Goal: Task Accomplishment & Management: Complete application form

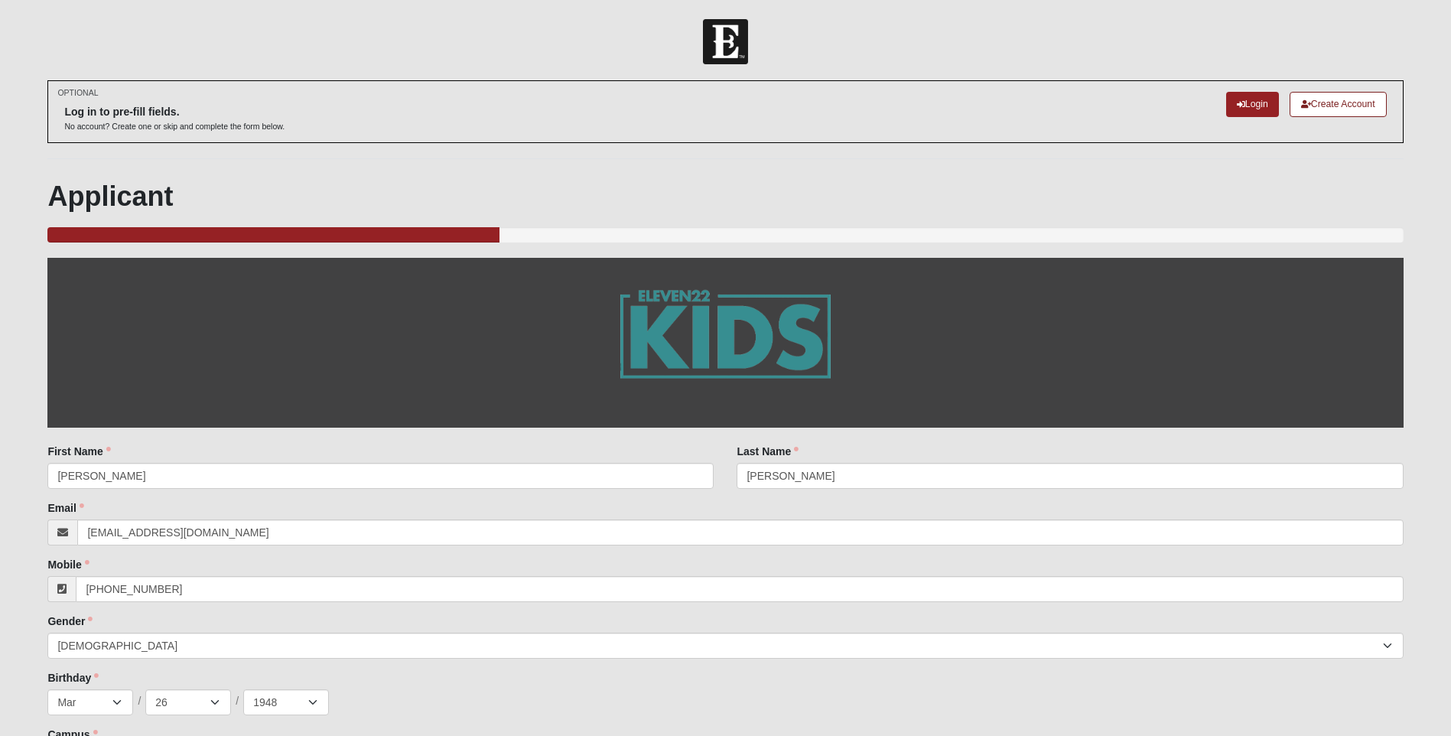
select select "2"
select select "3"
select select "26"
select select "1948"
select select "19"
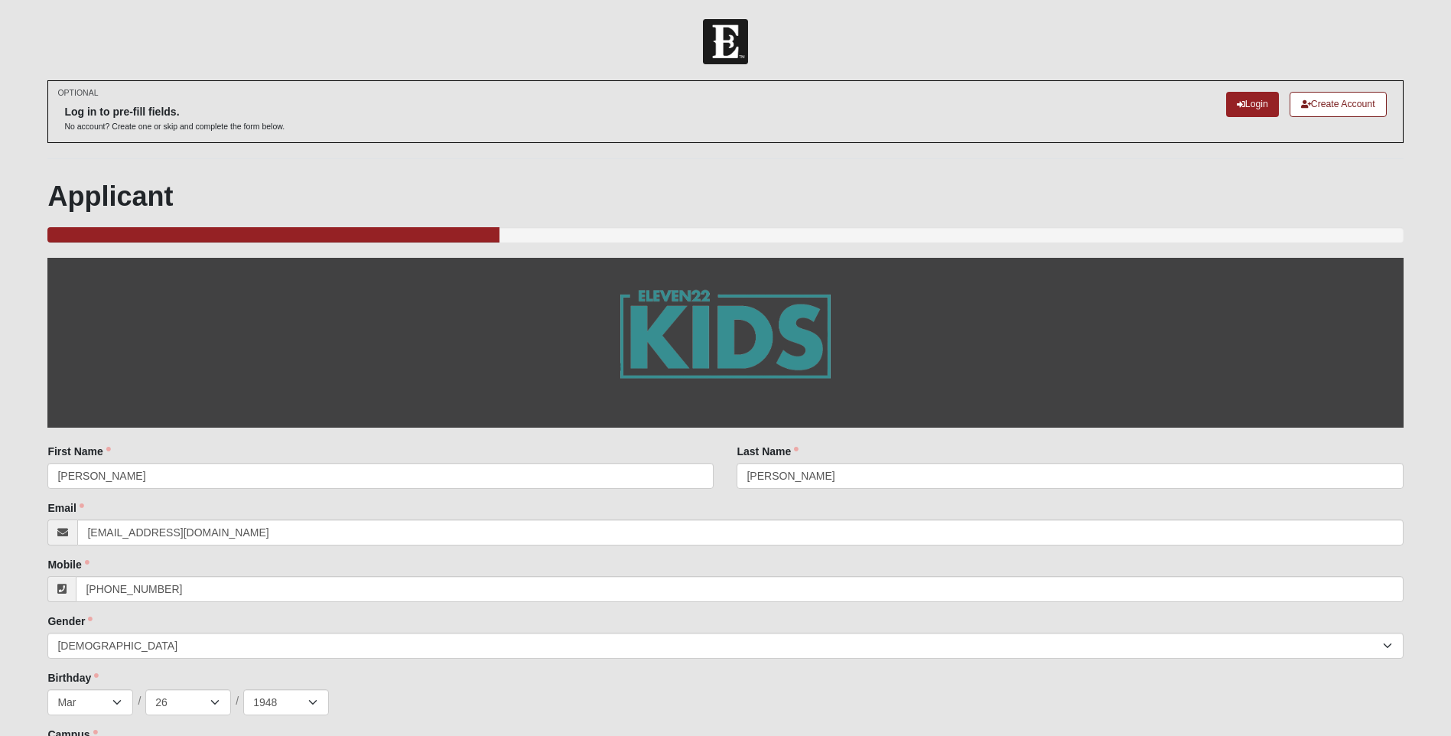
select select "St. Augustine"
select select "Undecided"
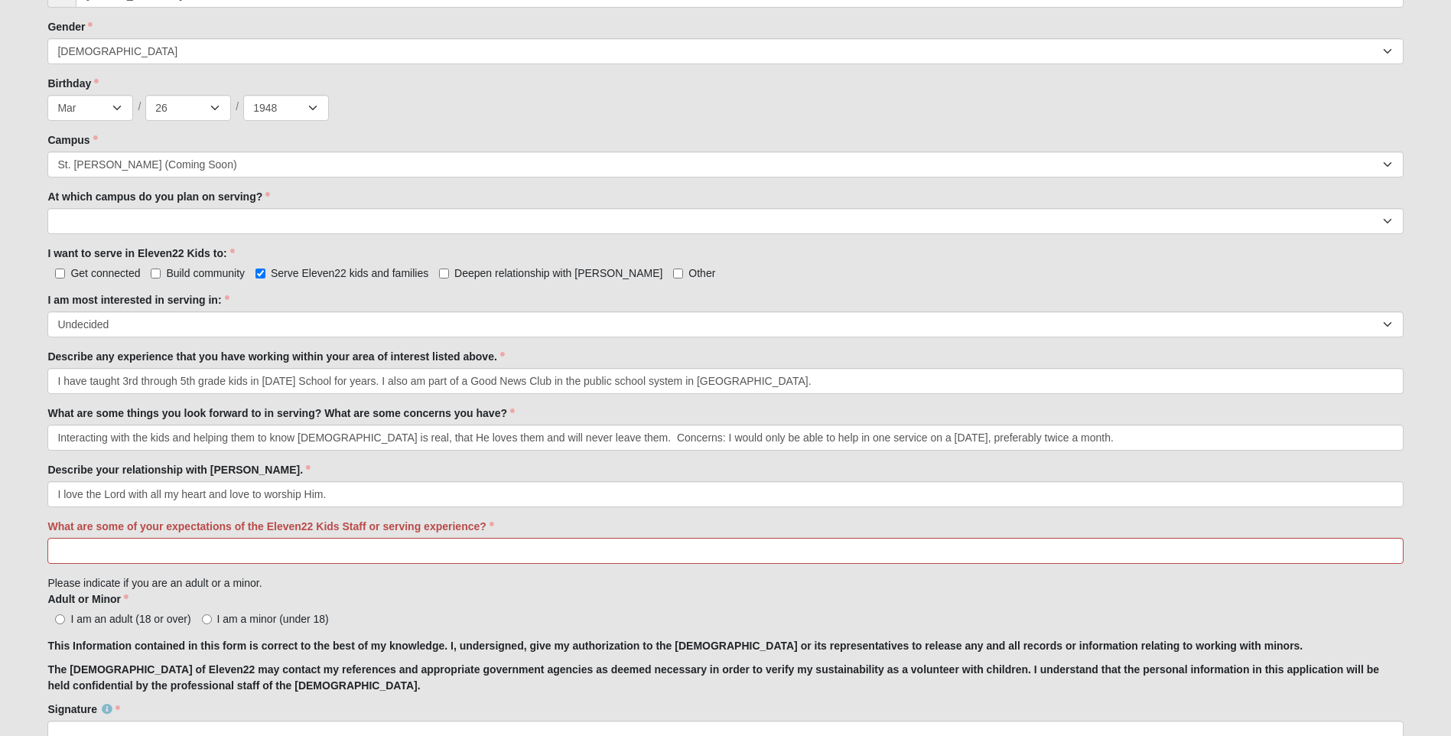
scroll to position [612, 0]
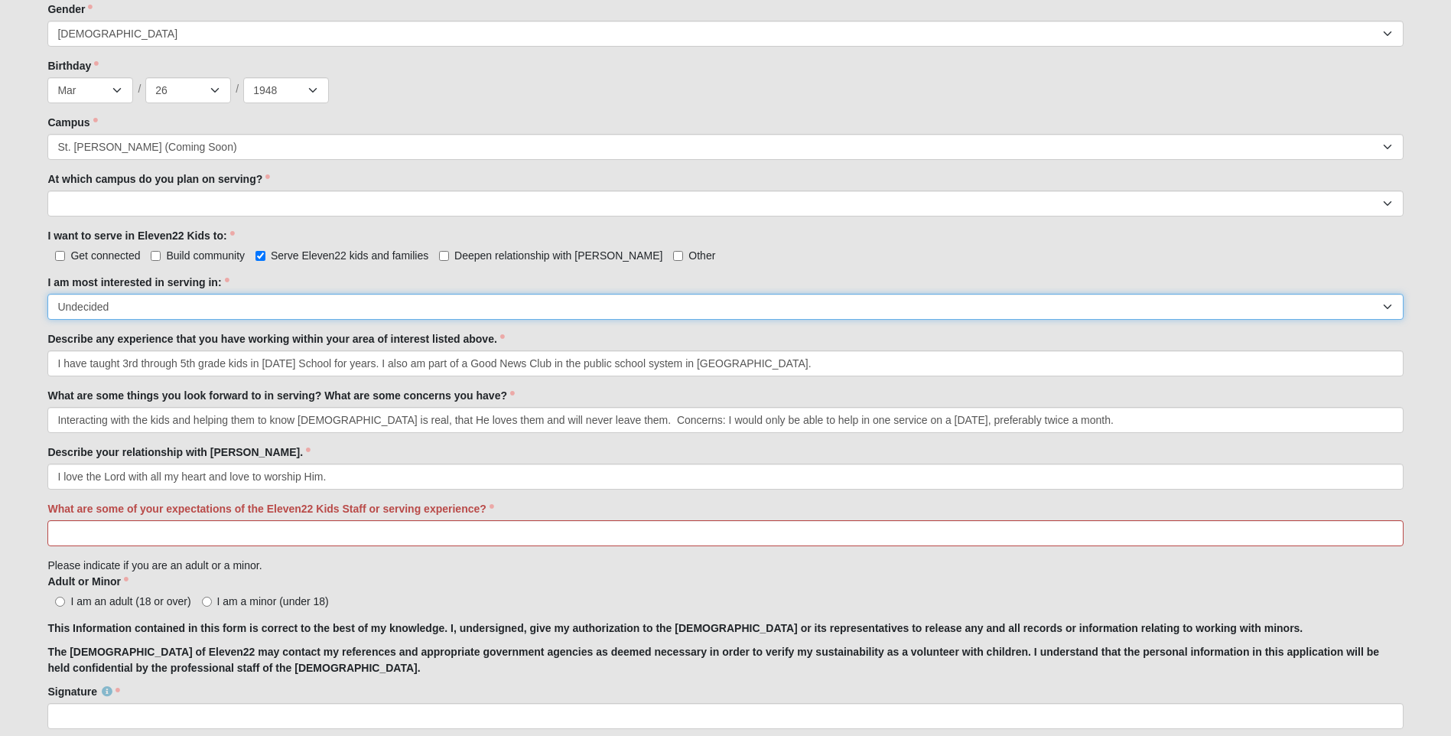
click at [178, 305] on select "Registration Tour Guide Preschool Disciple Group Leader Elementary Disciple Gro…" at bounding box center [725, 307] width 1356 height 26
click at [132, 310] on select "Registration Tour Guide Preschool Disciple Group Leader Elementary Disciple Gro…" at bounding box center [725, 307] width 1356 height 26
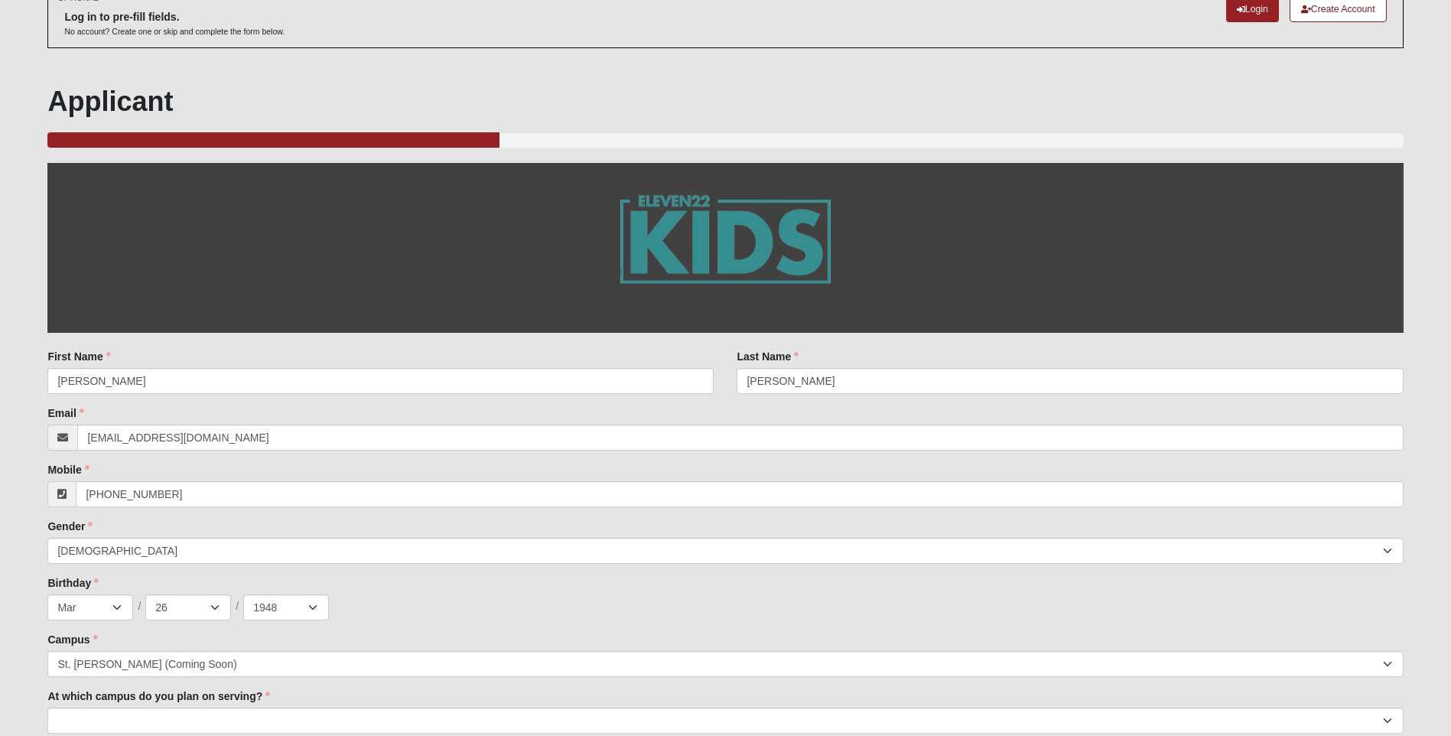
scroll to position [0, 0]
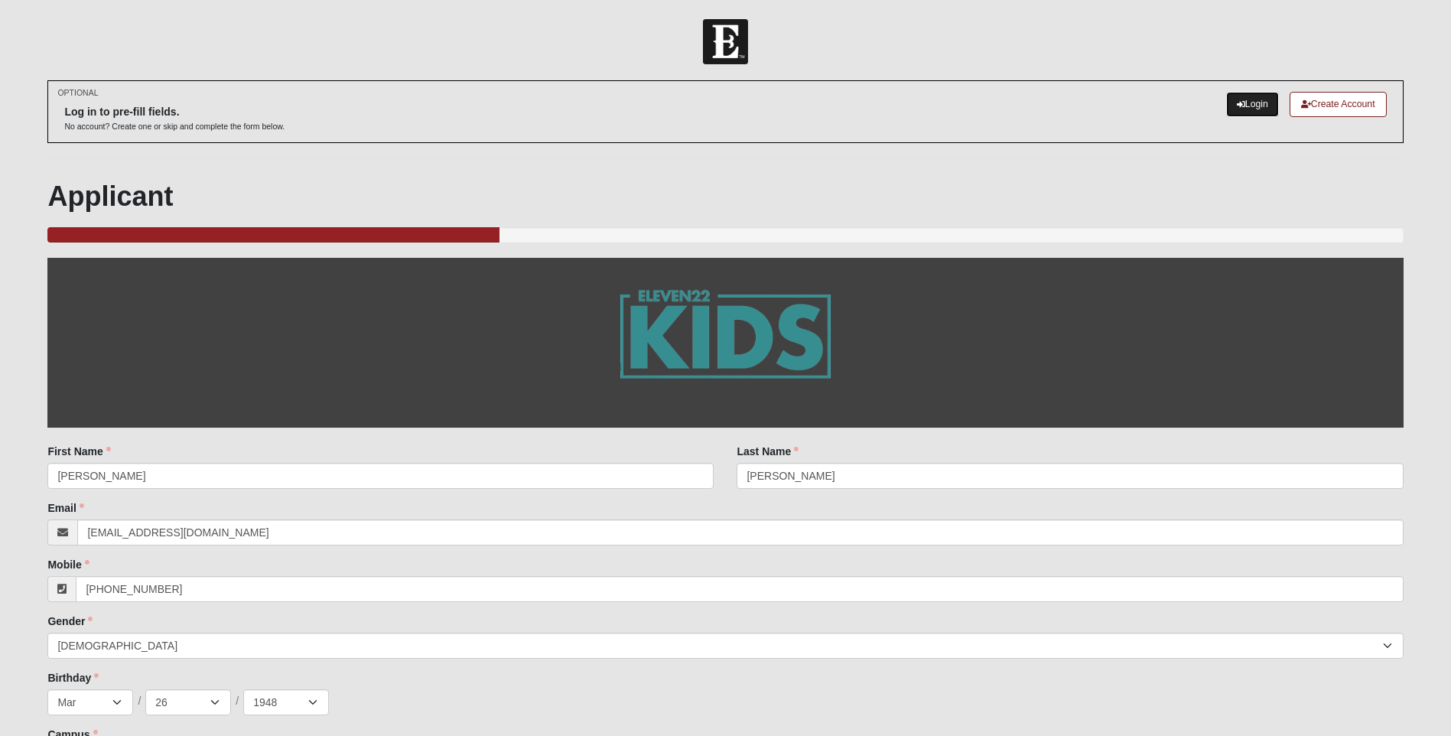
click at [1258, 100] on link "Login" at bounding box center [1252, 104] width 53 height 25
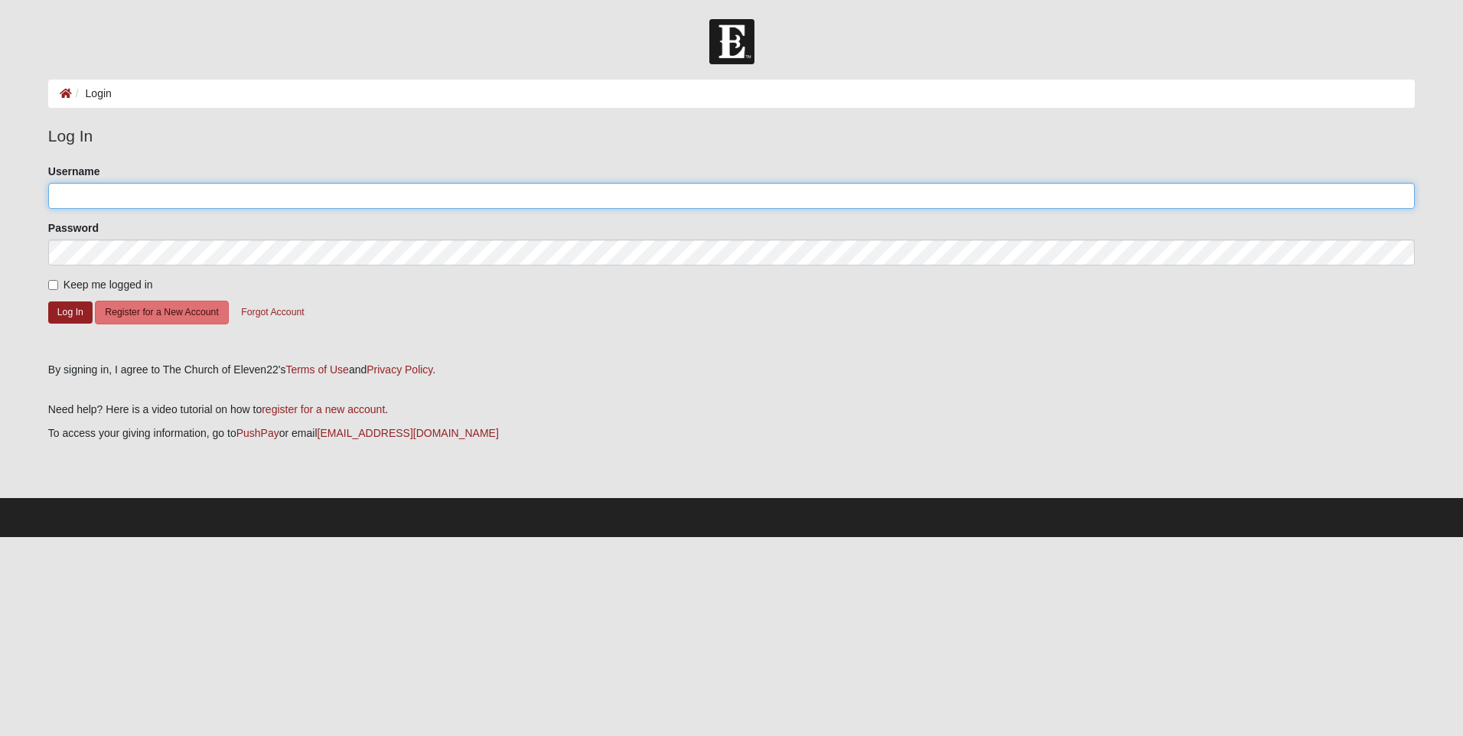
click at [174, 192] on input "Username" at bounding box center [731, 196] width 1366 height 26
paste input "1122-Anne"
type input "1122-Anne"
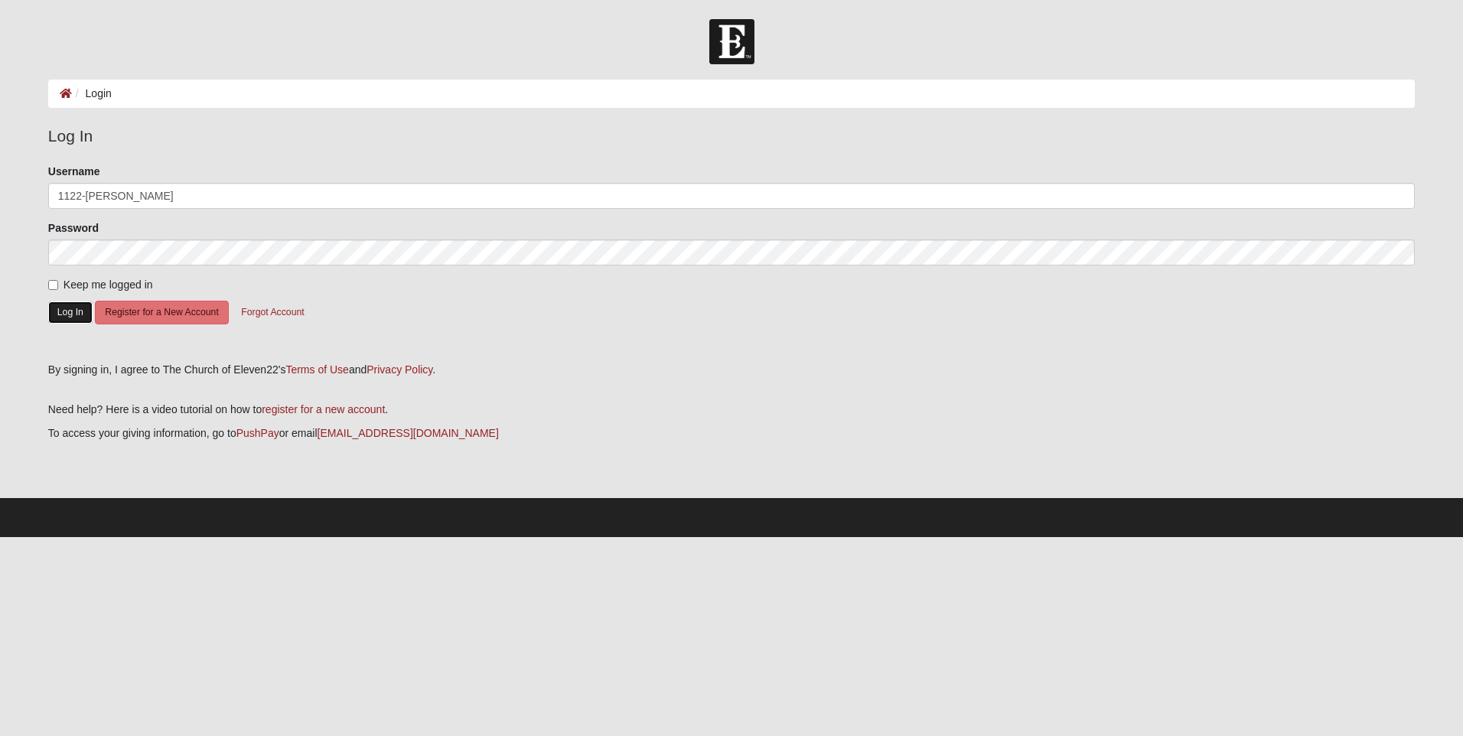
click at [63, 308] on button "Log In" at bounding box center [70, 312] width 44 height 22
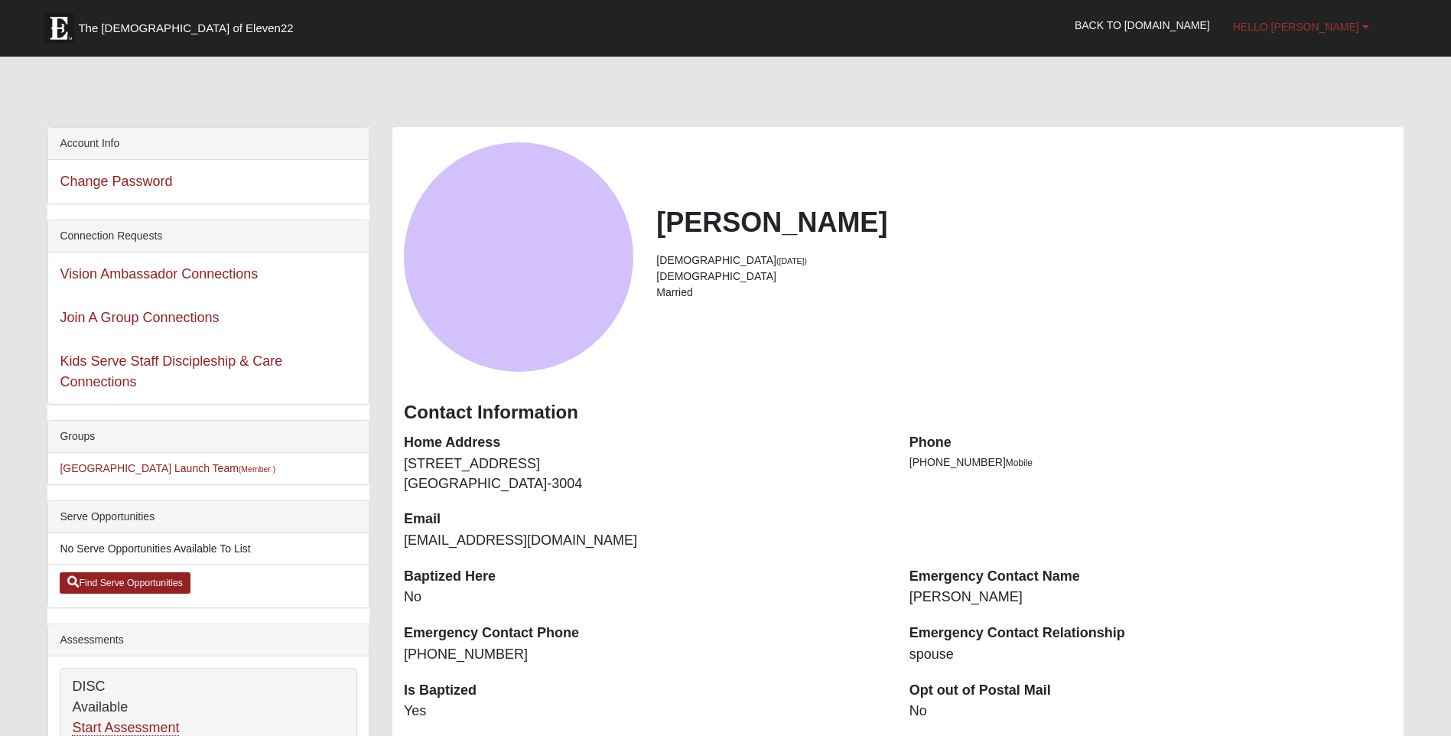
click at [1319, 28] on span "Hello Anne" at bounding box center [1296, 27] width 126 height 12
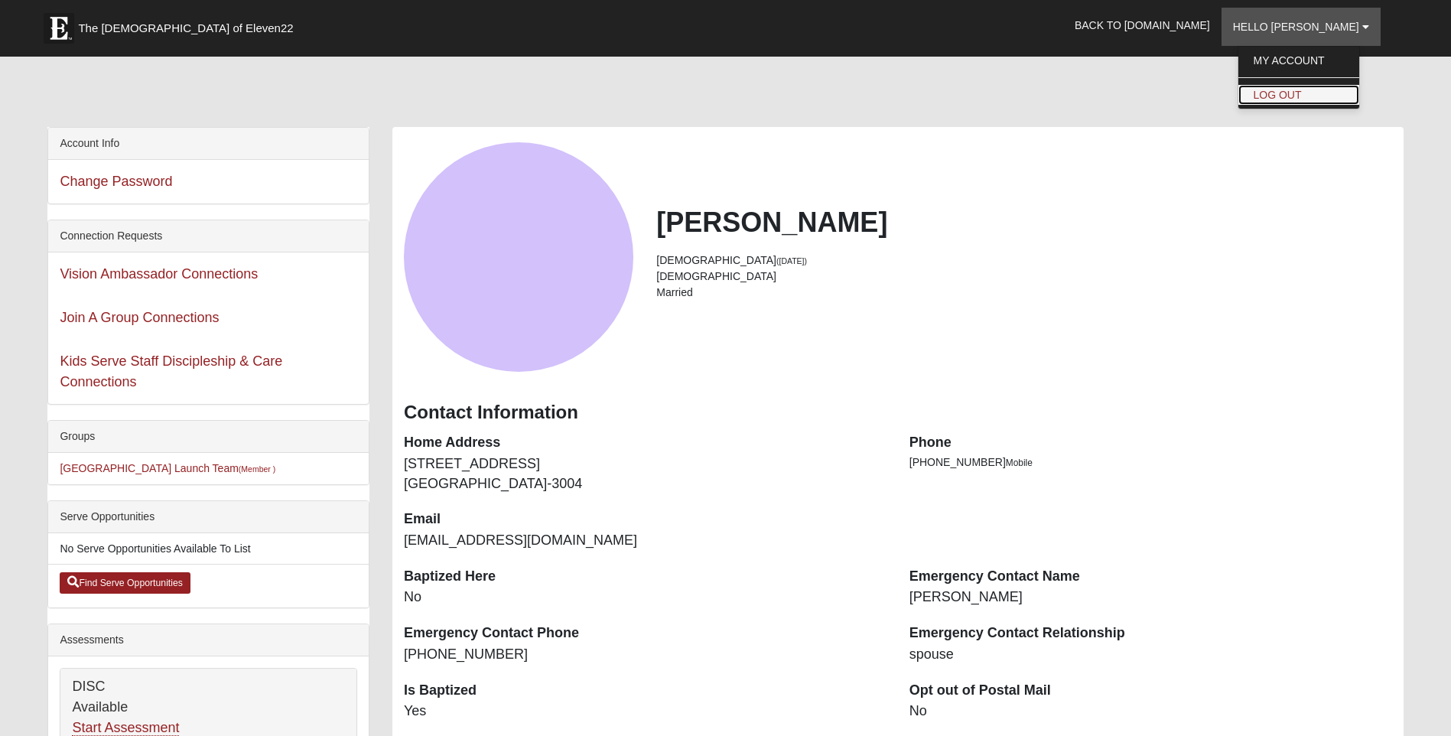
click at [1307, 96] on link "Log Out" at bounding box center [1299, 95] width 121 height 20
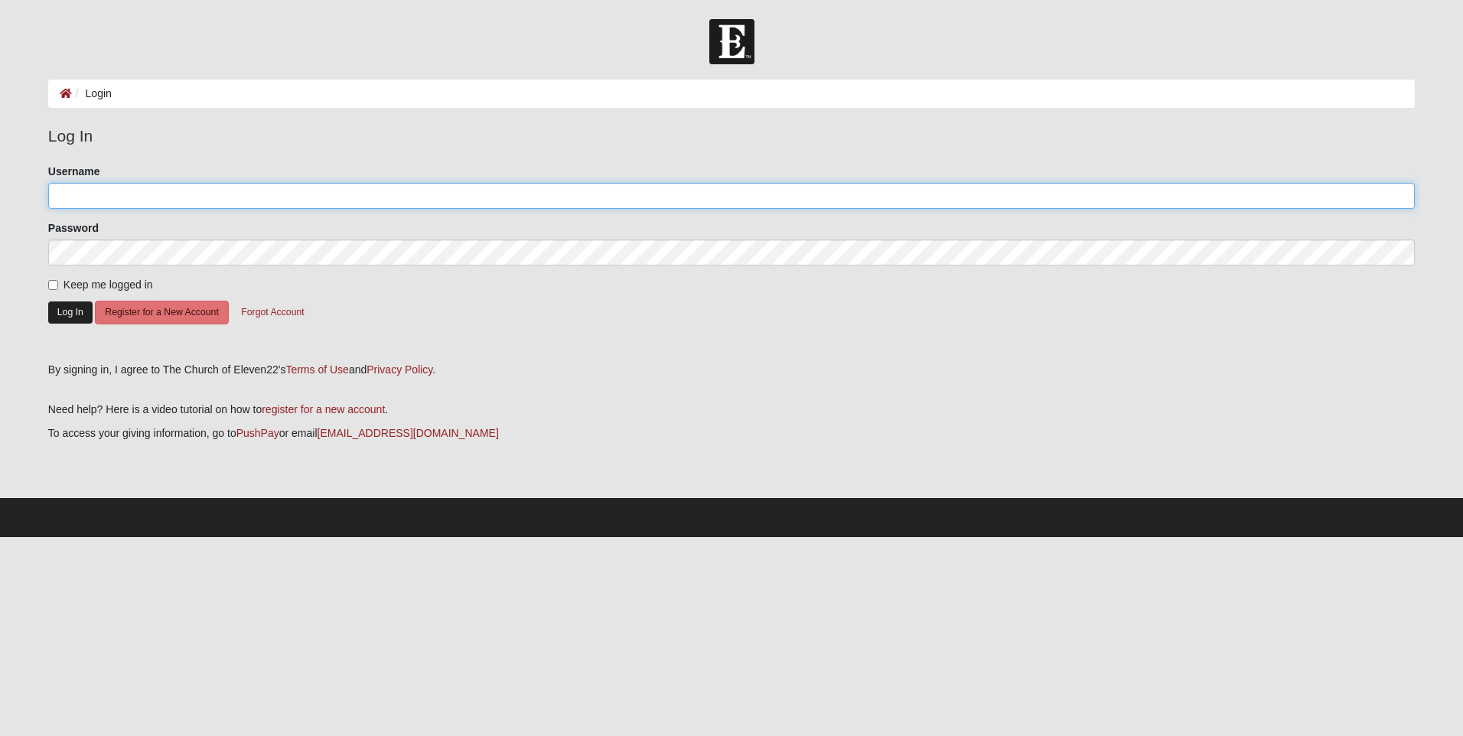
type input "1122-Anne"
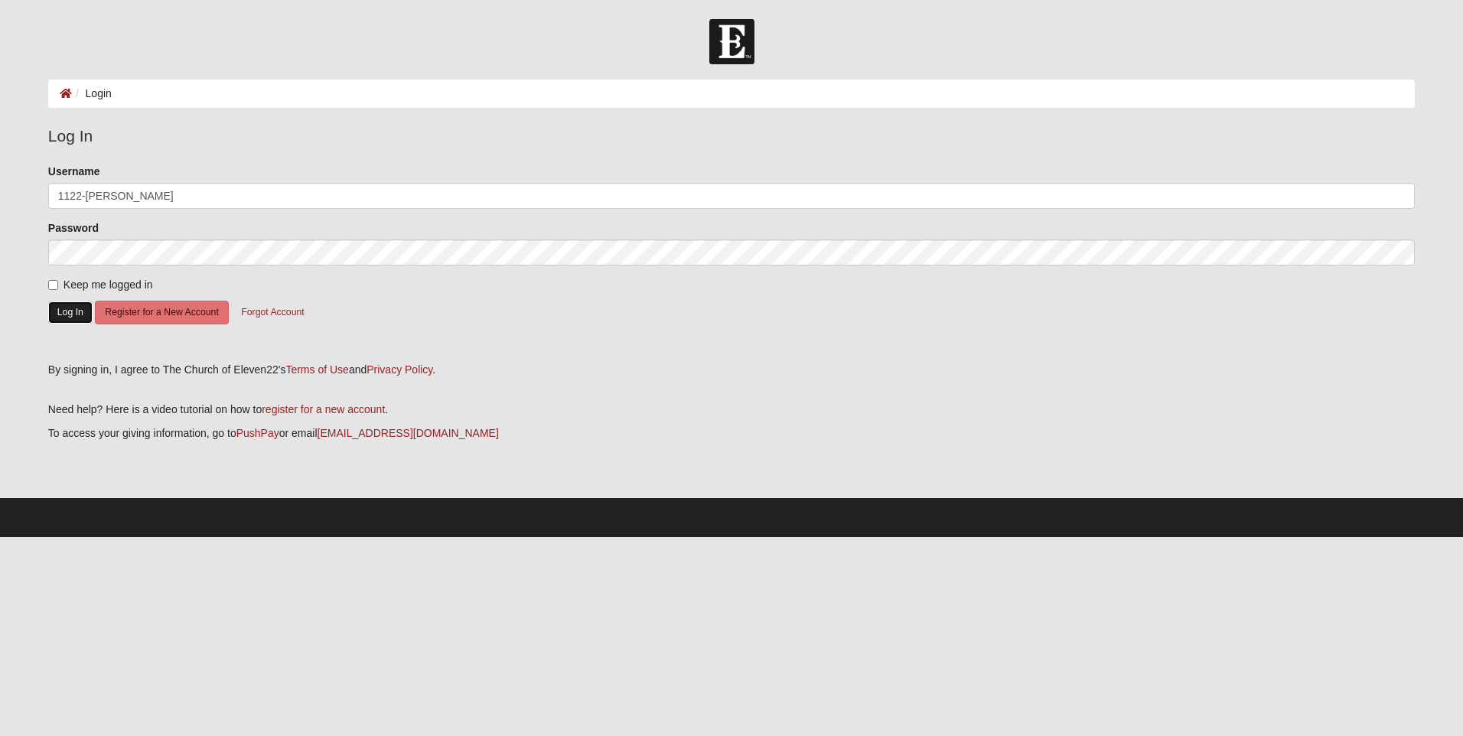
click at [76, 313] on button "Log In" at bounding box center [70, 312] width 44 height 22
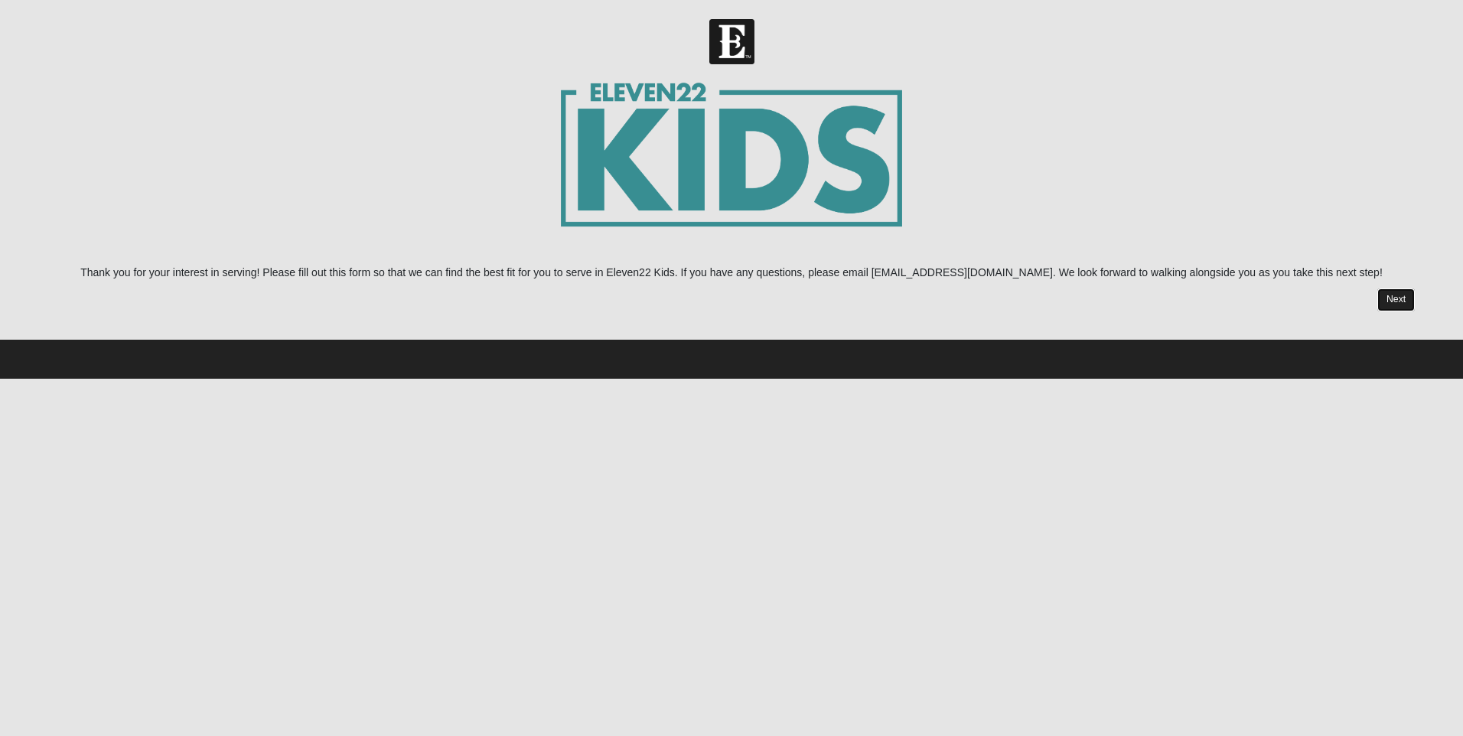
click at [1388, 292] on link "Next" at bounding box center [1395, 299] width 37 height 22
